Goal: Task Accomplishment & Management: Manage account settings

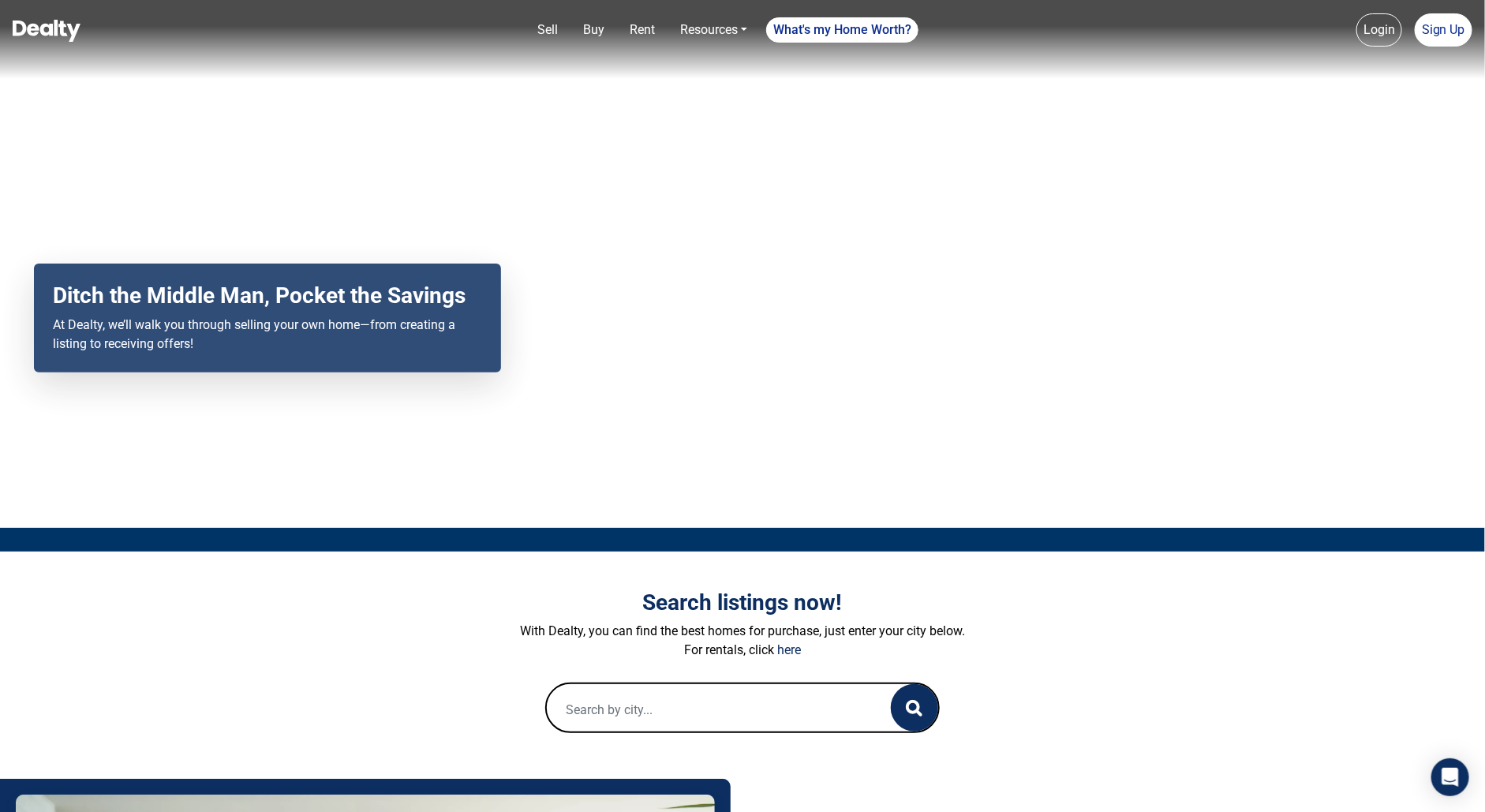
click at [1378, 28] on link "Login" at bounding box center [1378, 30] width 46 height 34
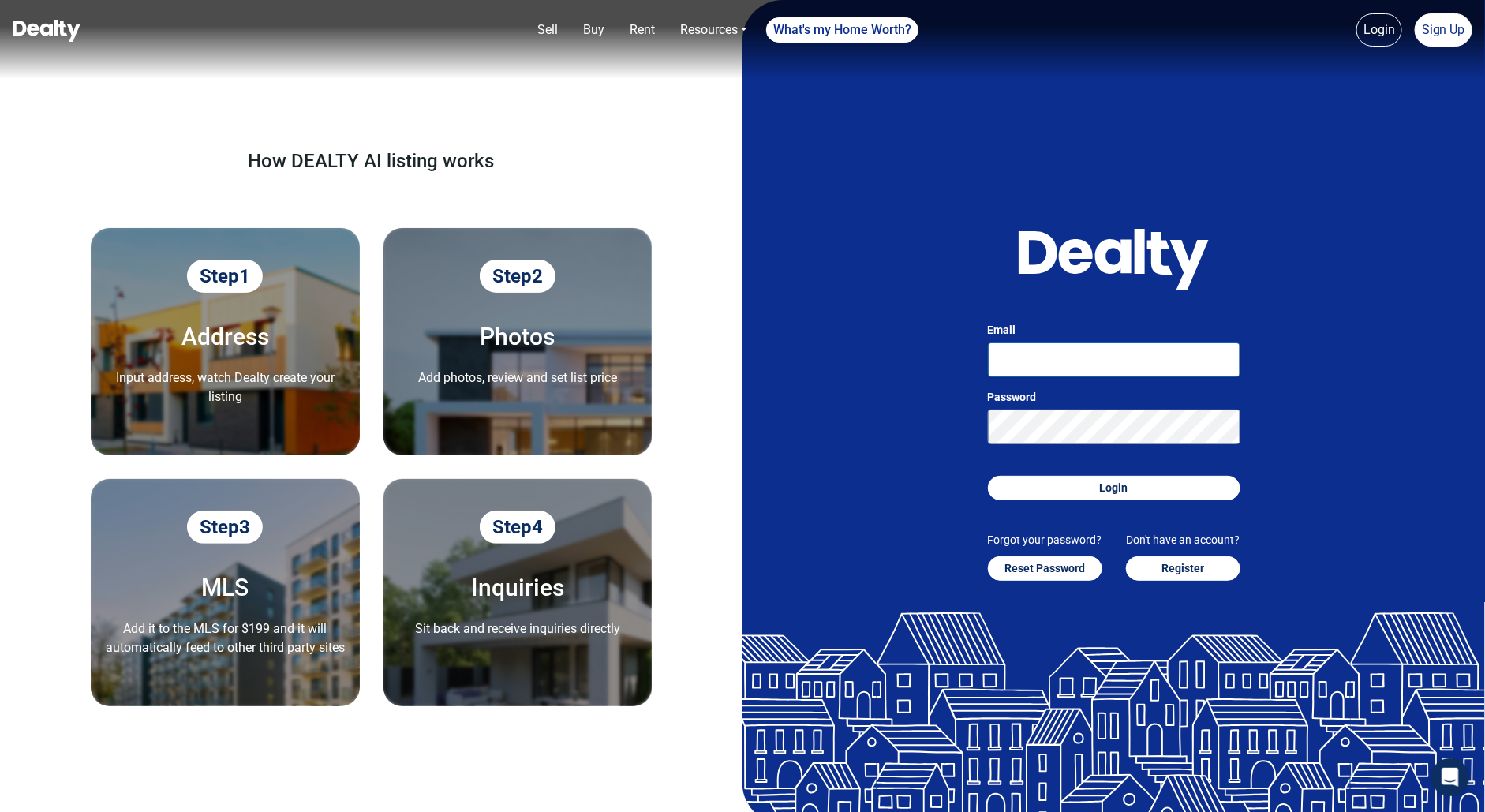
click at [1127, 371] on input "Email" at bounding box center [1115, 359] width 253 height 34
click at [1085, 362] on input "[PERSON_NAME][EMAIL_ADDRESS][DOMAIN_NAME]" at bounding box center [1115, 359] width 253 height 34
type input "[PERSON_NAME][EMAIL_ADDRESS][DOMAIN_NAME]"
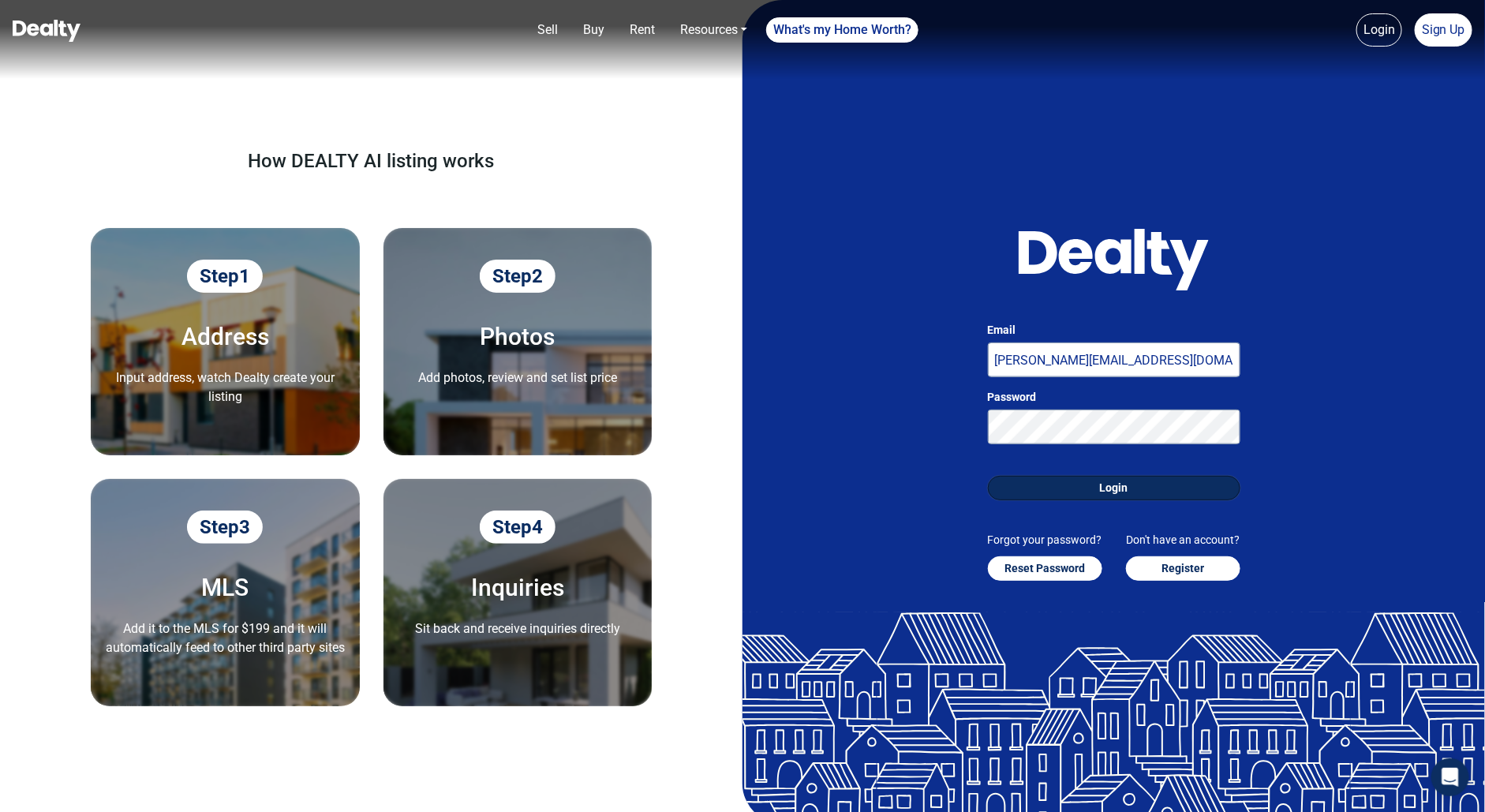
click at [1111, 495] on button "Login" at bounding box center [1115, 488] width 253 height 24
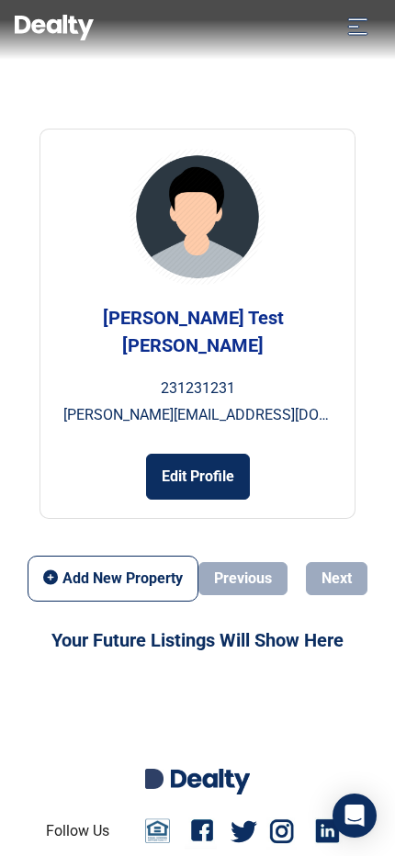
click at [350, 22] on icon "Toggle navigation" at bounding box center [357, 26] width 21 height 18
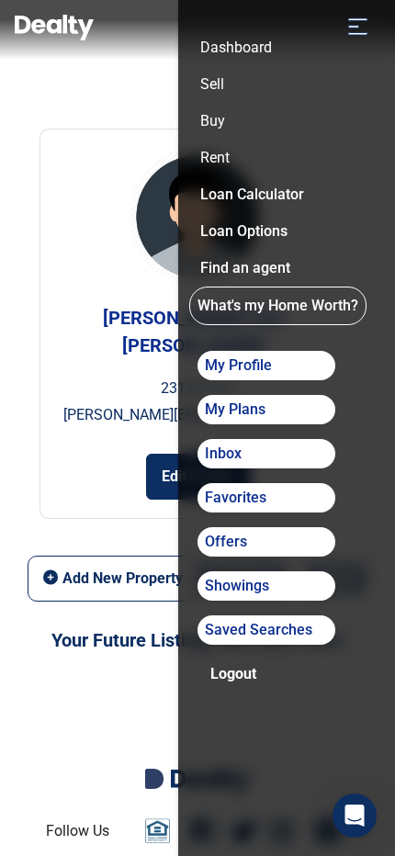
click at [240, 410] on link "My Plans" at bounding box center [266, 409] width 138 height 29
